Goal: Complete application form

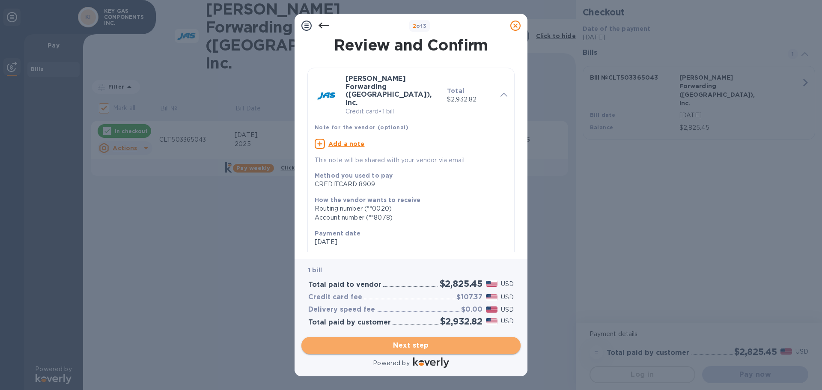
click at [415, 345] on span "Next step" at bounding box center [411, 346] width 206 height 10
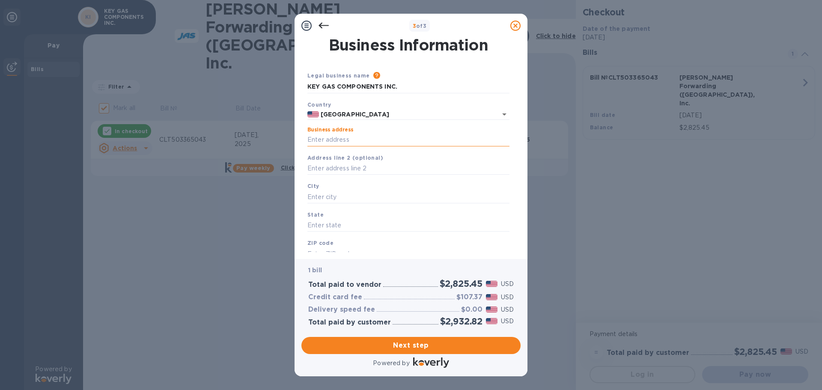
click at [349, 144] on input "Business address" at bounding box center [409, 140] width 202 height 13
click at [360, 165] on input "text" at bounding box center [409, 168] width 202 height 13
click at [409, 138] on input "KEY GAS COMPONENTS INC." at bounding box center [409, 140] width 202 height 13
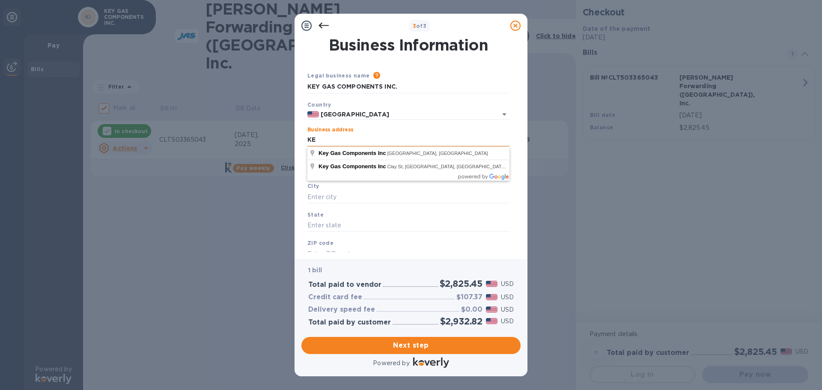
type input "K"
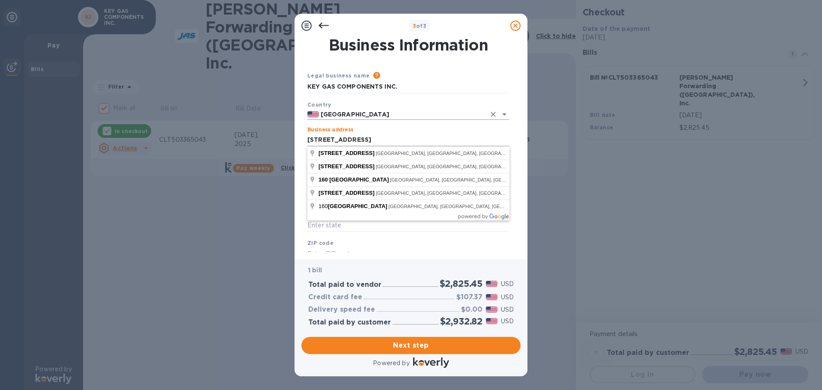
type input "[STREET_ADDRESS]"
click at [414, 115] on input "[GEOGRAPHIC_DATA]" at bounding box center [402, 114] width 167 height 11
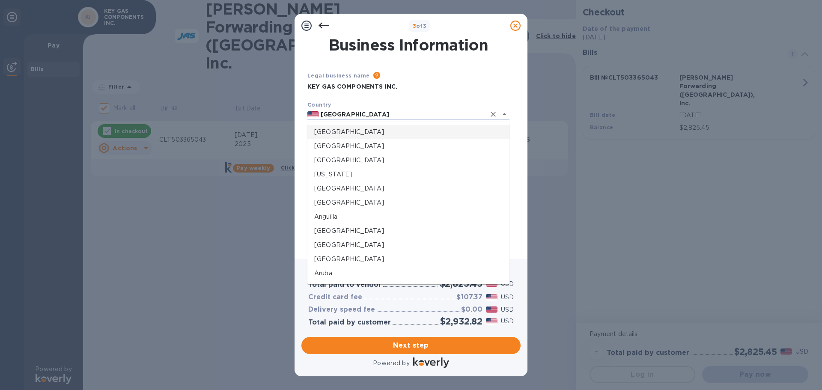
click at [420, 104] on div "Country [GEOGRAPHIC_DATA]" at bounding box center [408, 110] width 209 height 27
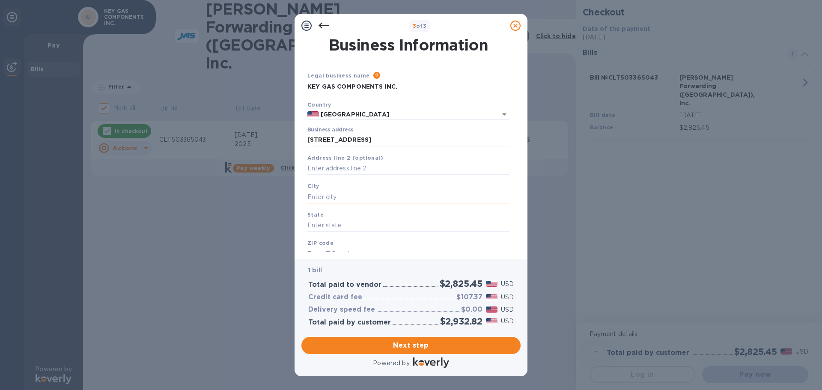
click at [319, 193] on input "text" at bounding box center [409, 197] width 202 height 13
type input "[PERSON_NAME]"
click at [330, 223] on input "text" at bounding box center [409, 225] width 202 height 13
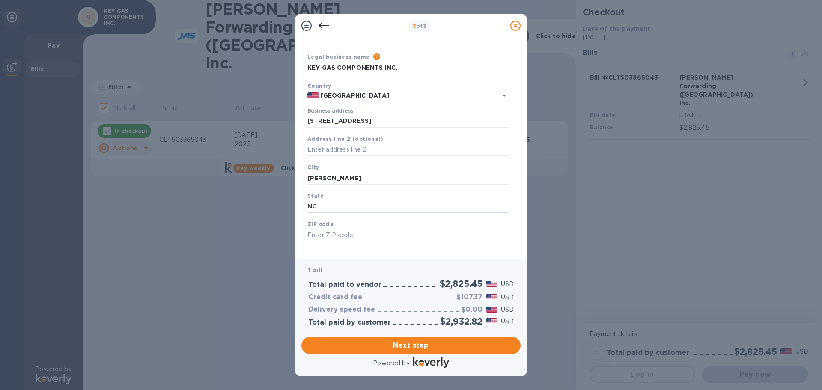
scroll to position [29, 0]
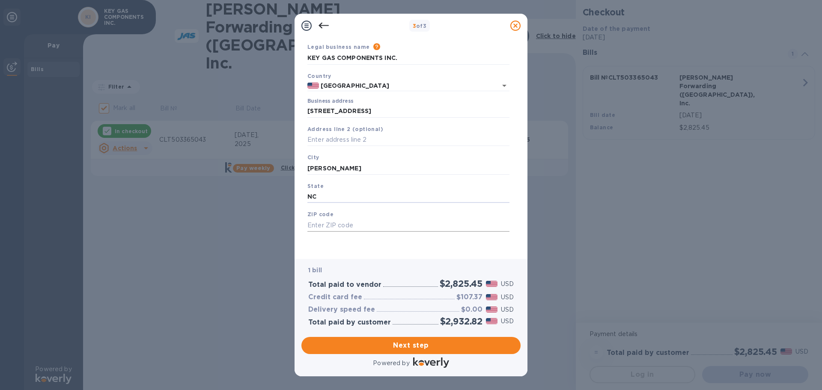
type input "NC"
click at [328, 224] on input "text" at bounding box center [409, 225] width 202 height 13
click at [418, 231] on input "28752" at bounding box center [409, 225] width 202 height 13
type input "28752"
click at [405, 344] on span "Next step" at bounding box center [411, 346] width 206 height 10
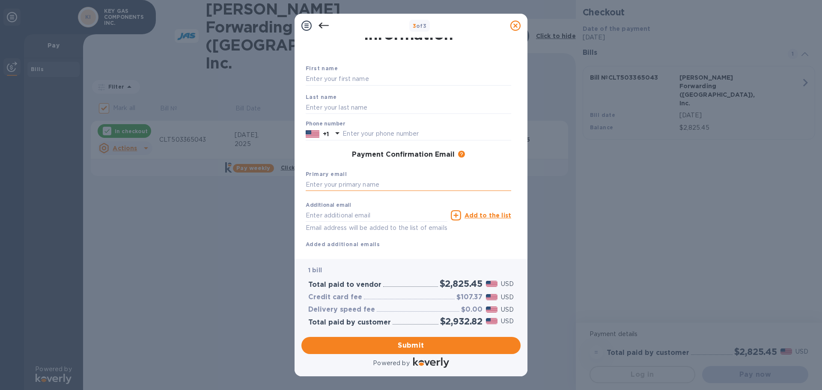
click at [333, 183] on input "text" at bounding box center [409, 185] width 206 height 13
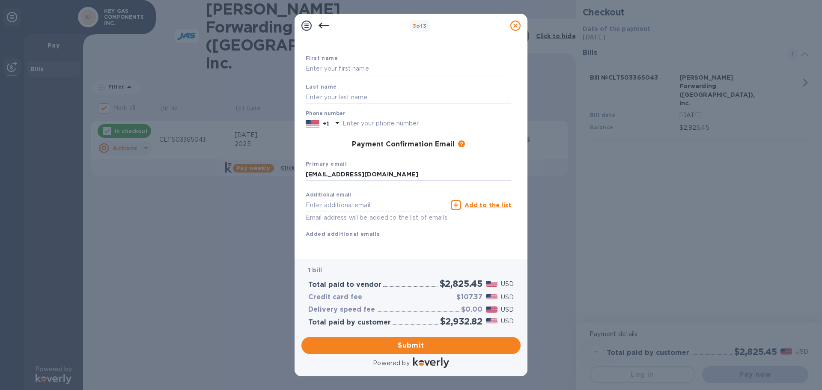
scroll to position [49, 0]
type input "[EMAIL_ADDRESS][DOMAIN_NAME]"
click at [416, 343] on span "Submit" at bounding box center [411, 346] width 206 height 10
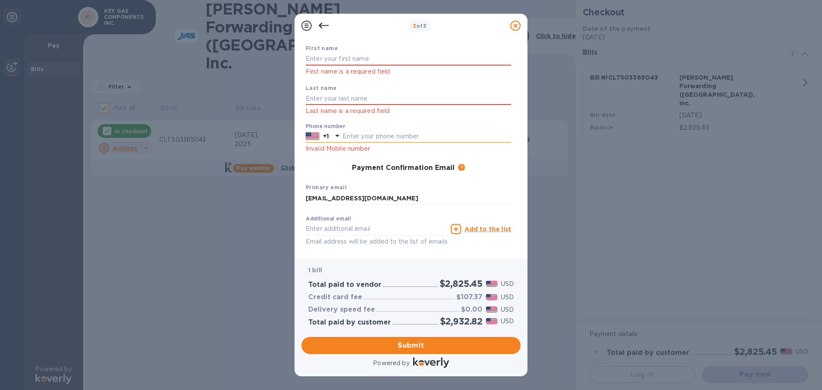
scroll to position [0, 0]
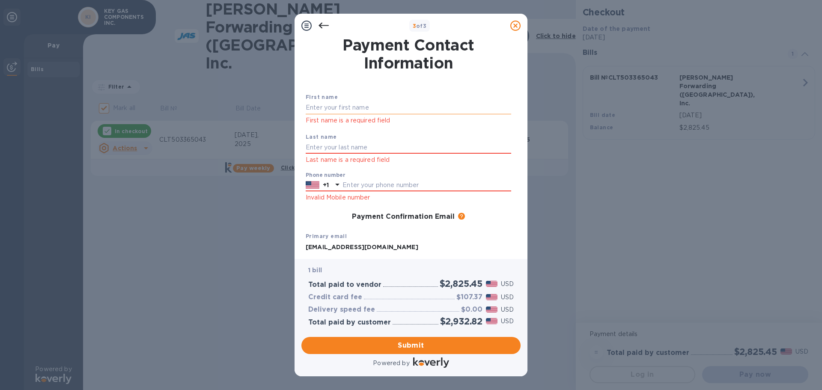
click at [320, 103] on input "text" at bounding box center [409, 108] width 206 height 13
type input "[PERSON_NAME]"
type input "8286551700"
type input "[EMAIL_ADDRESS][DOMAIN_NAME]"
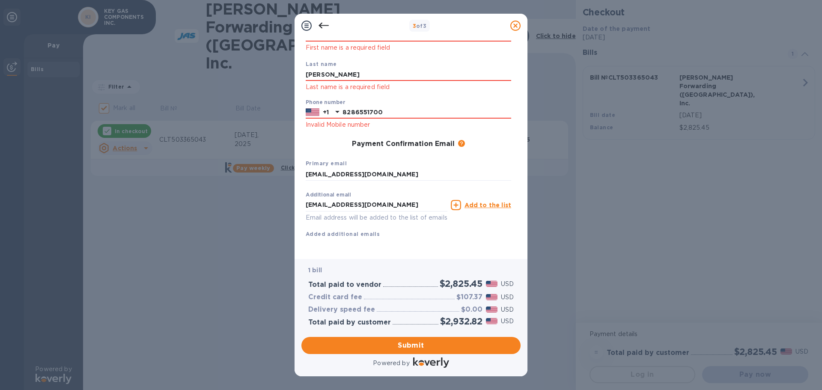
scroll to position [83, 0]
click at [419, 348] on span "Submit" at bounding box center [411, 346] width 206 height 10
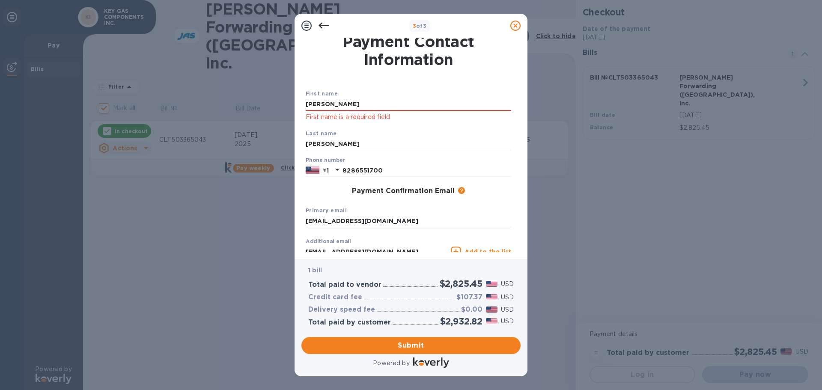
scroll to position [0, 0]
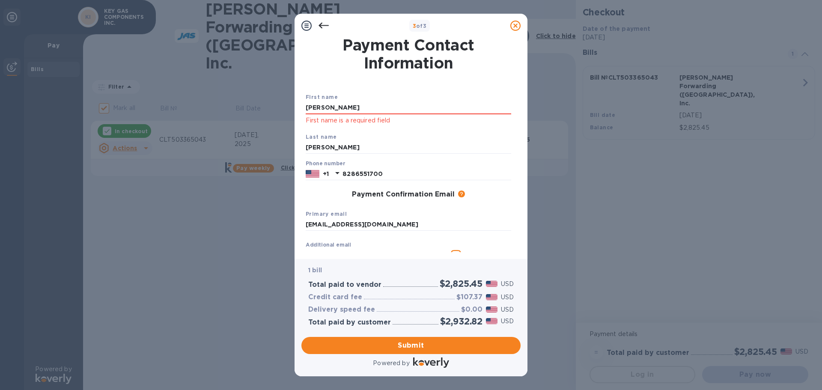
drag, startPoint x: 335, startPoint y: 106, endPoint x: 300, endPoint y: 102, distance: 34.6
click at [300, 102] on div "Payment Contact Information First name [PERSON_NAME] First name is a required f…" at bounding box center [411, 148] width 233 height 221
type input "[PERSON_NAME]"
click at [406, 85] on div "First name [PERSON_NAME] First name is a required field Last name [PERSON_NAME]…" at bounding box center [408, 183] width 209 height 213
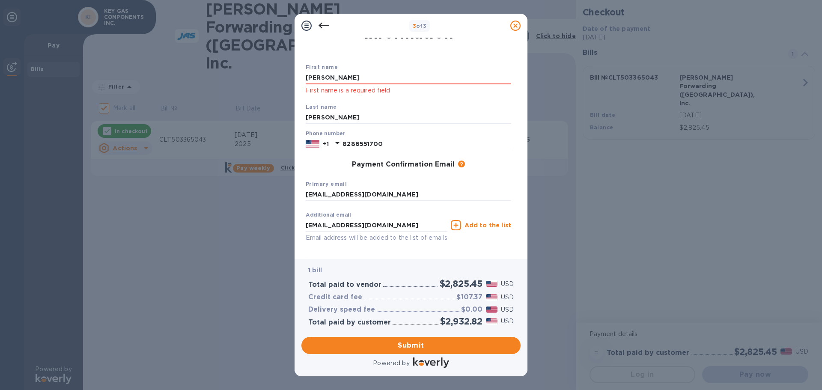
scroll to position [60, 0]
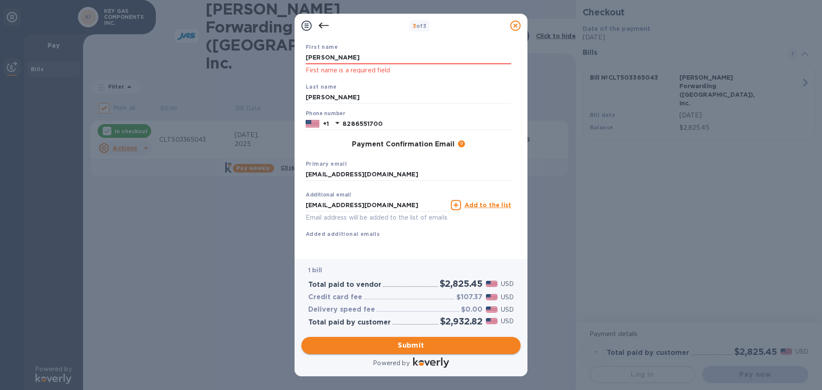
click at [430, 345] on span "Submit" at bounding box center [411, 346] width 206 height 10
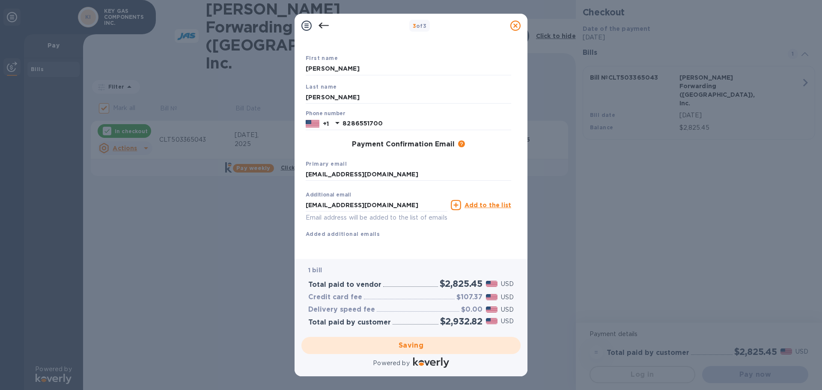
checkbox input "false"
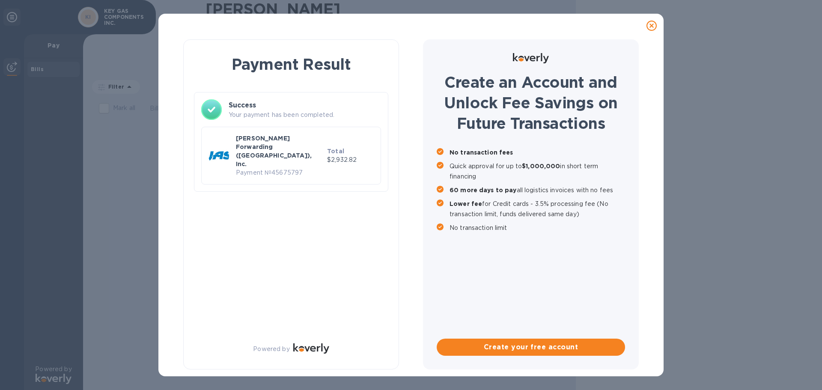
click at [268, 141] on p "[PERSON_NAME] Forwarding ([GEOGRAPHIC_DATA]), Inc." at bounding box center [280, 151] width 88 height 34
click at [646, 24] on div at bounding box center [651, 25] width 17 height 17
